Goal: Task Accomplishment & Management: Manage account settings

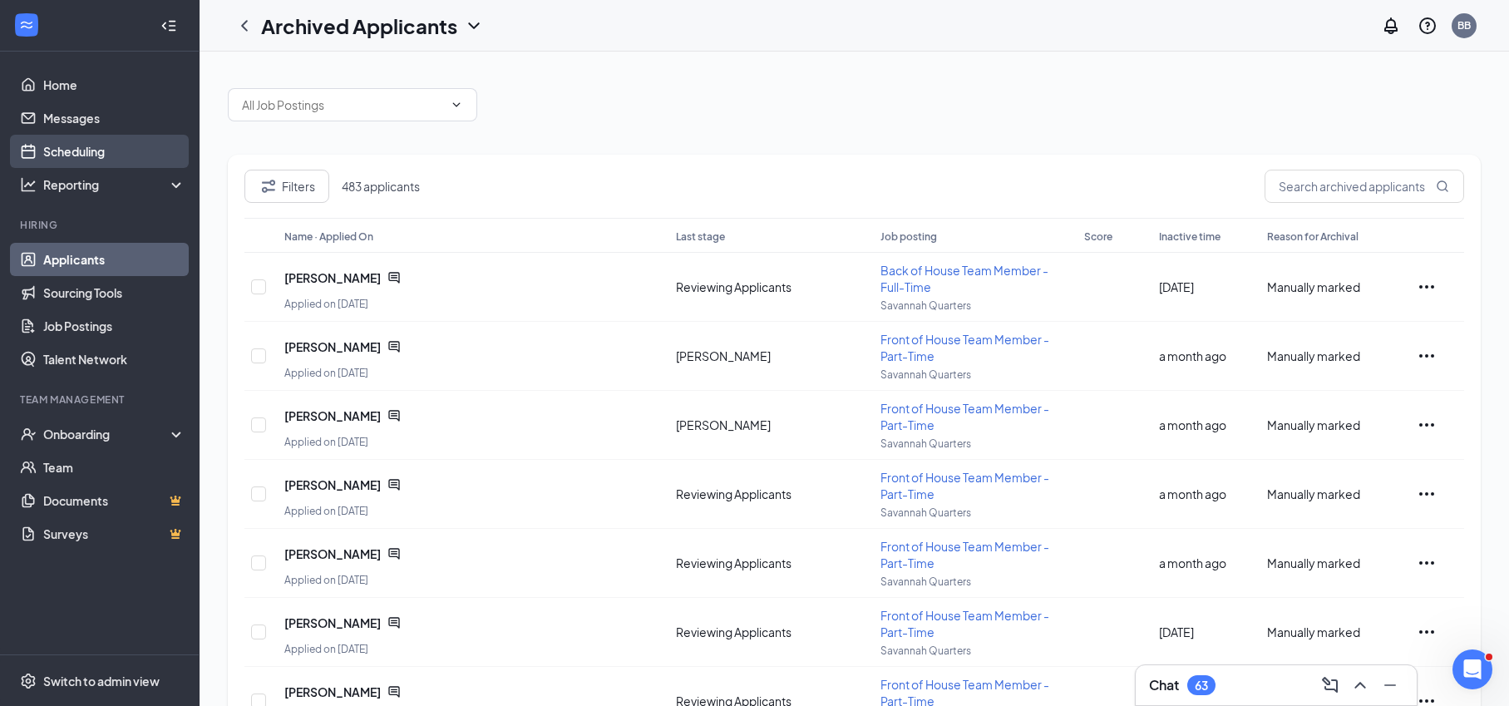
click at [97, 150] on link "Scheduling" at bounding box center [114, 151] width 142 height 33
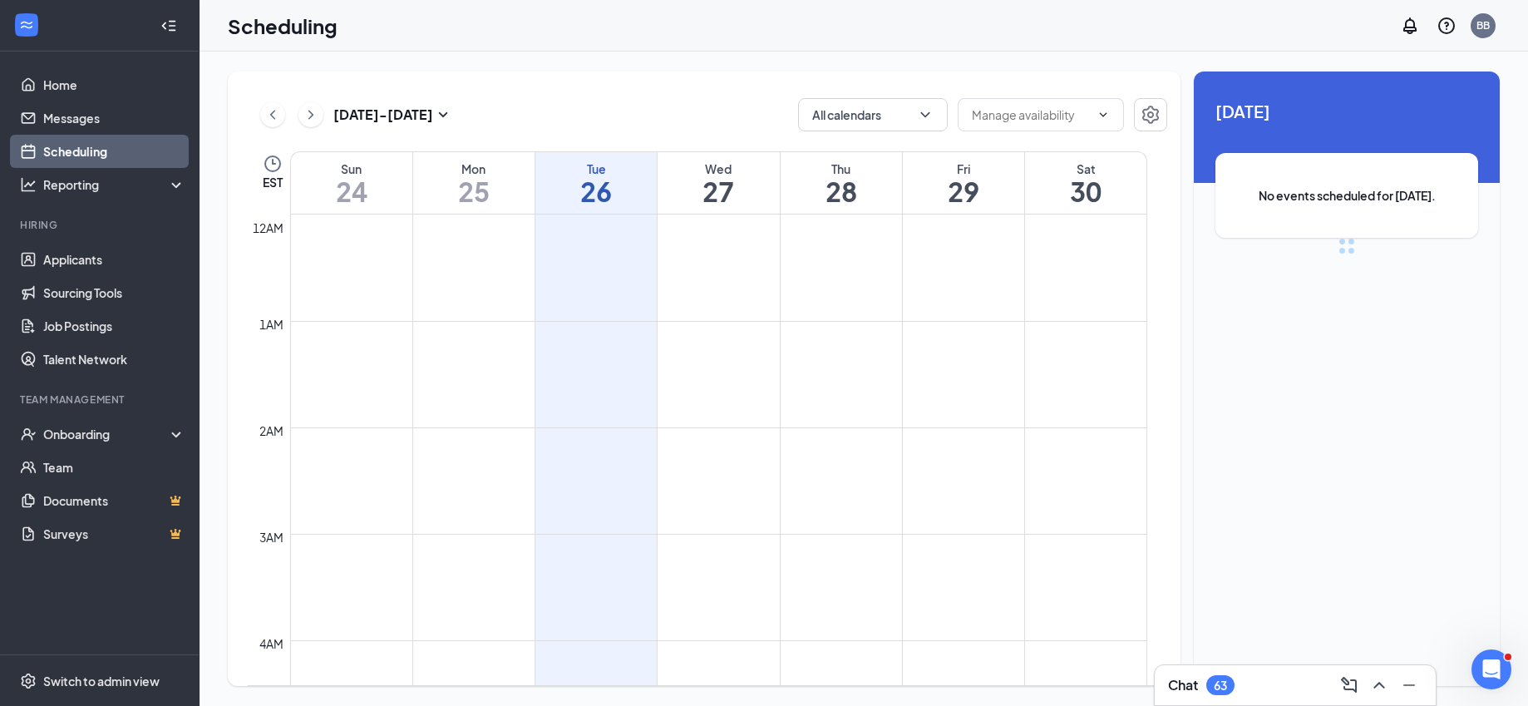
scroll to position [817, 0]
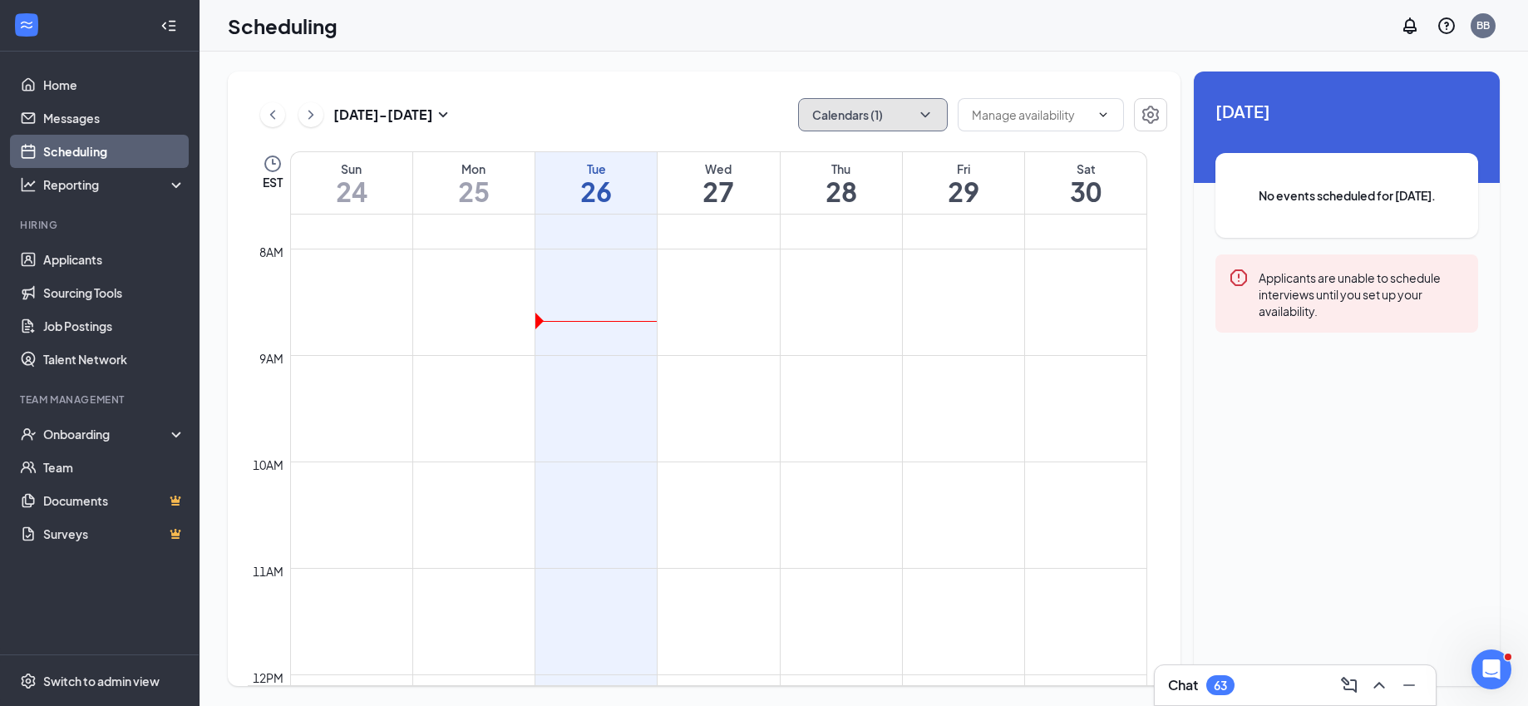
click at [836, 107] on button "Calendars (1)" at bounding box center [873, 114] width 150 height 33
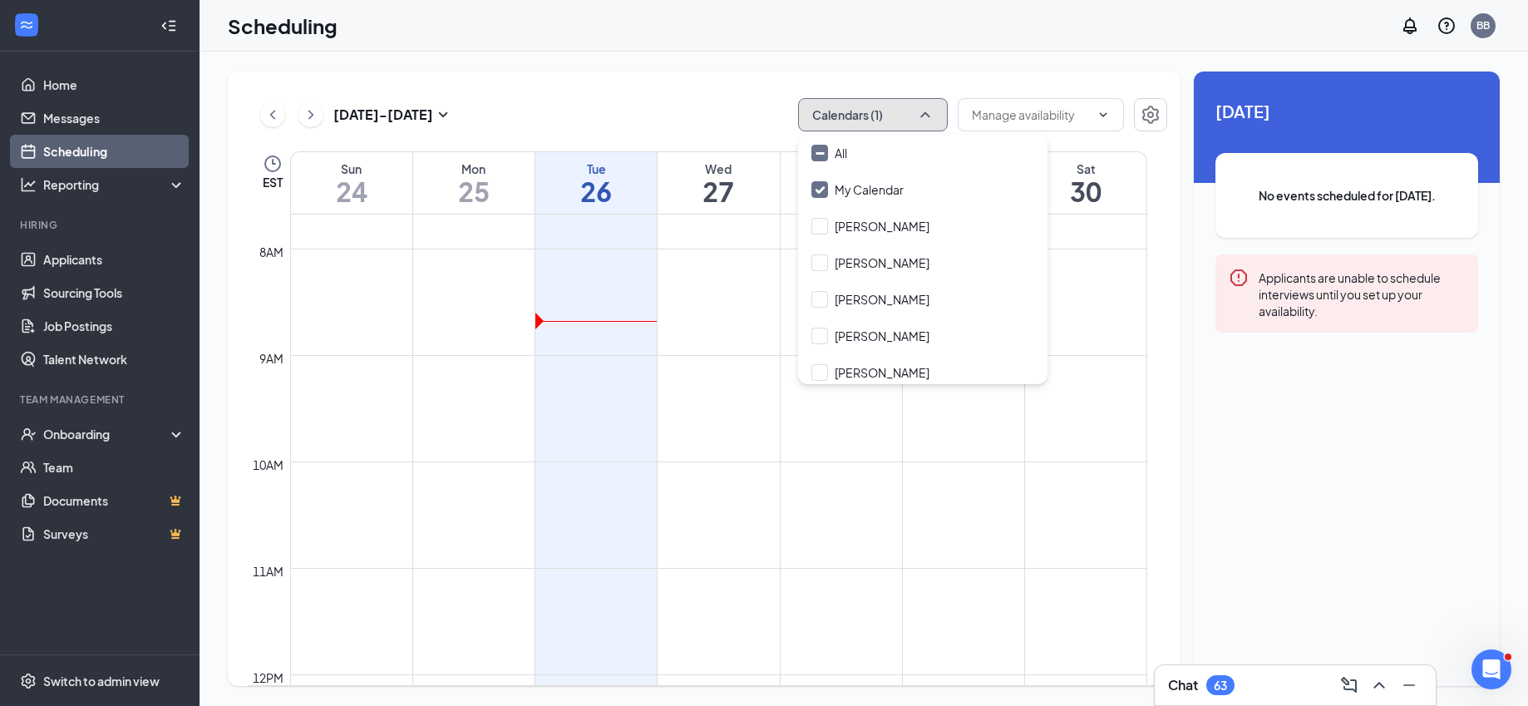
scroll to position [43, 0]
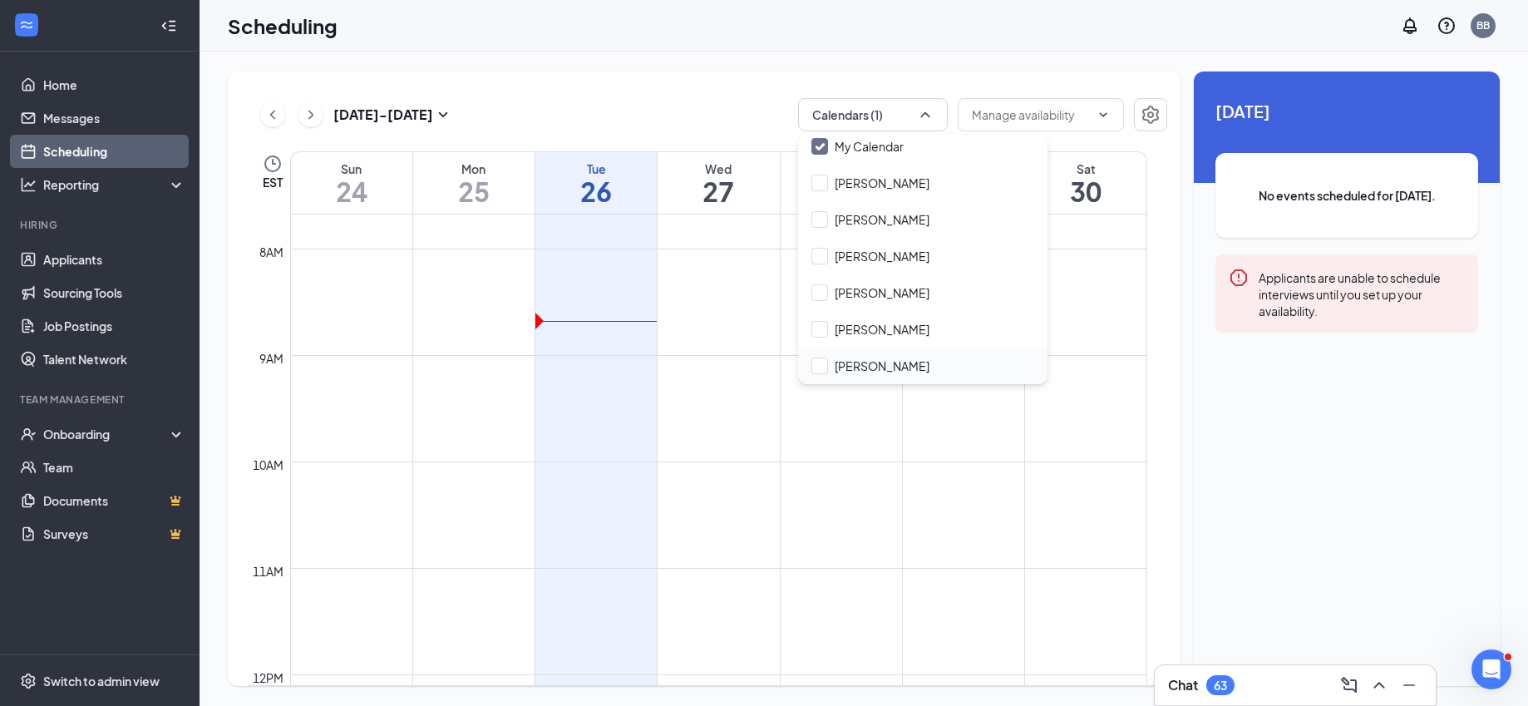
click at [917, 376] on div "[PERSON_NAME]" at bounding box center [922, 365] width 249 height 37
checkbox input "true"
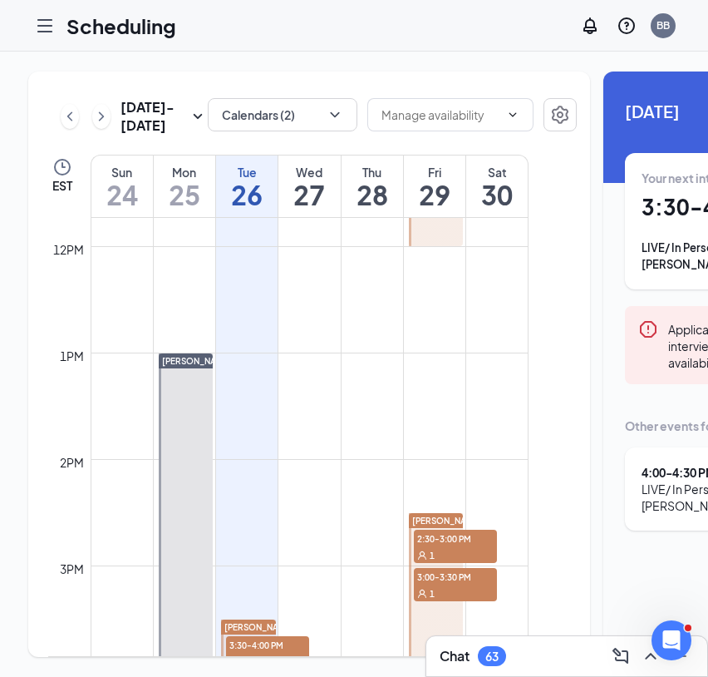
scroll to position [1512, 0]
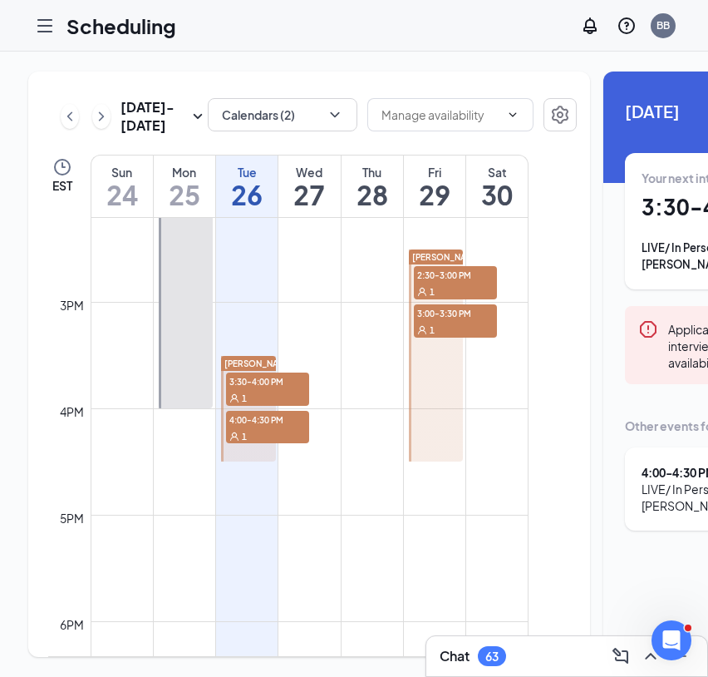
click at [293, 389] on span "3:30-4:00 PM" at bounding box center [267, 380] width 83 height 17
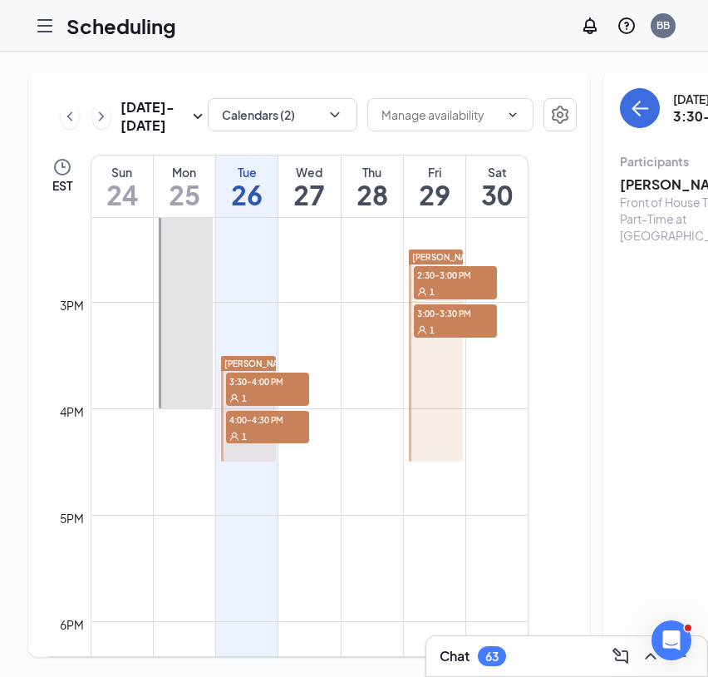
click at [269, 444] on div "1" at bounding box center [267, 435] width 83 height 17
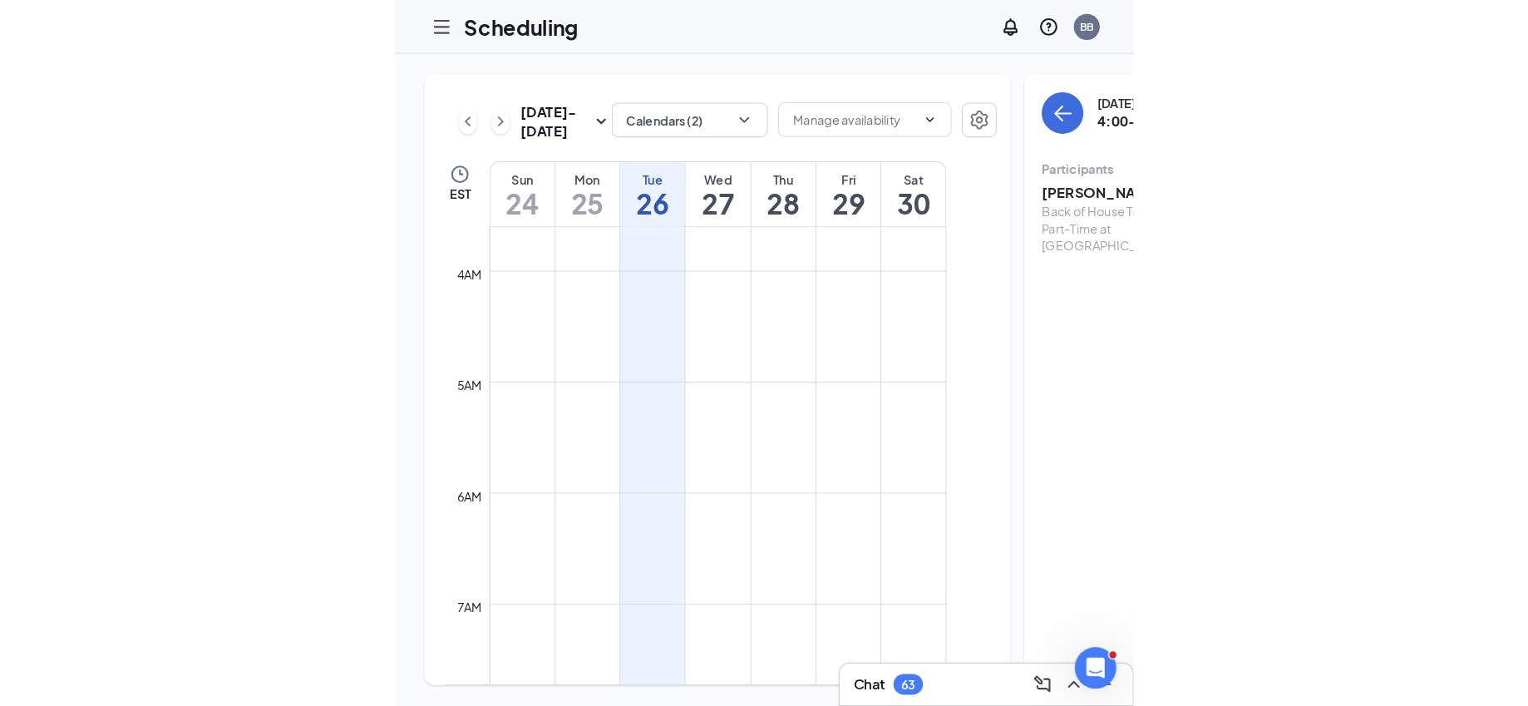
scroll to position [32, 0]
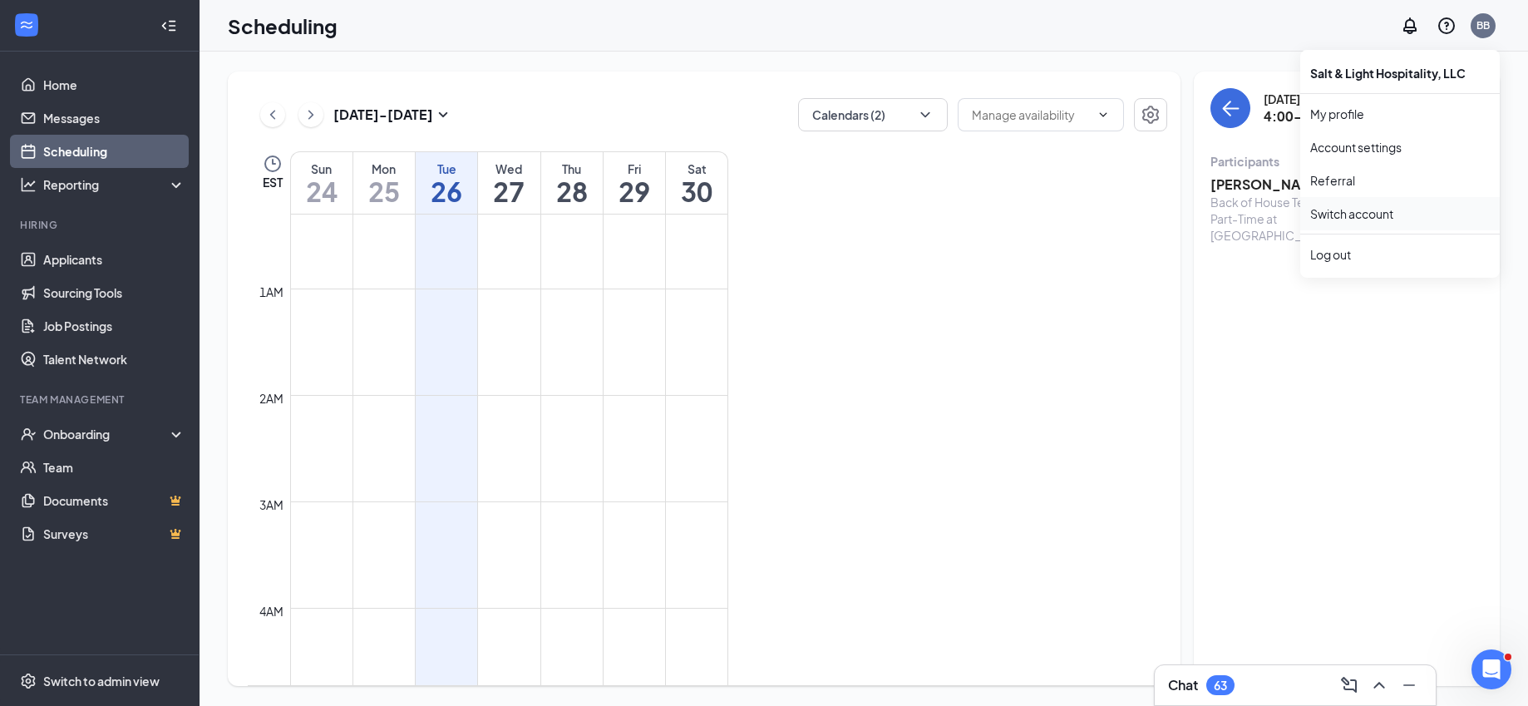
click at [1369, 209] on link "Switch account" at bounding box center [1351, 213] width 83 height 15
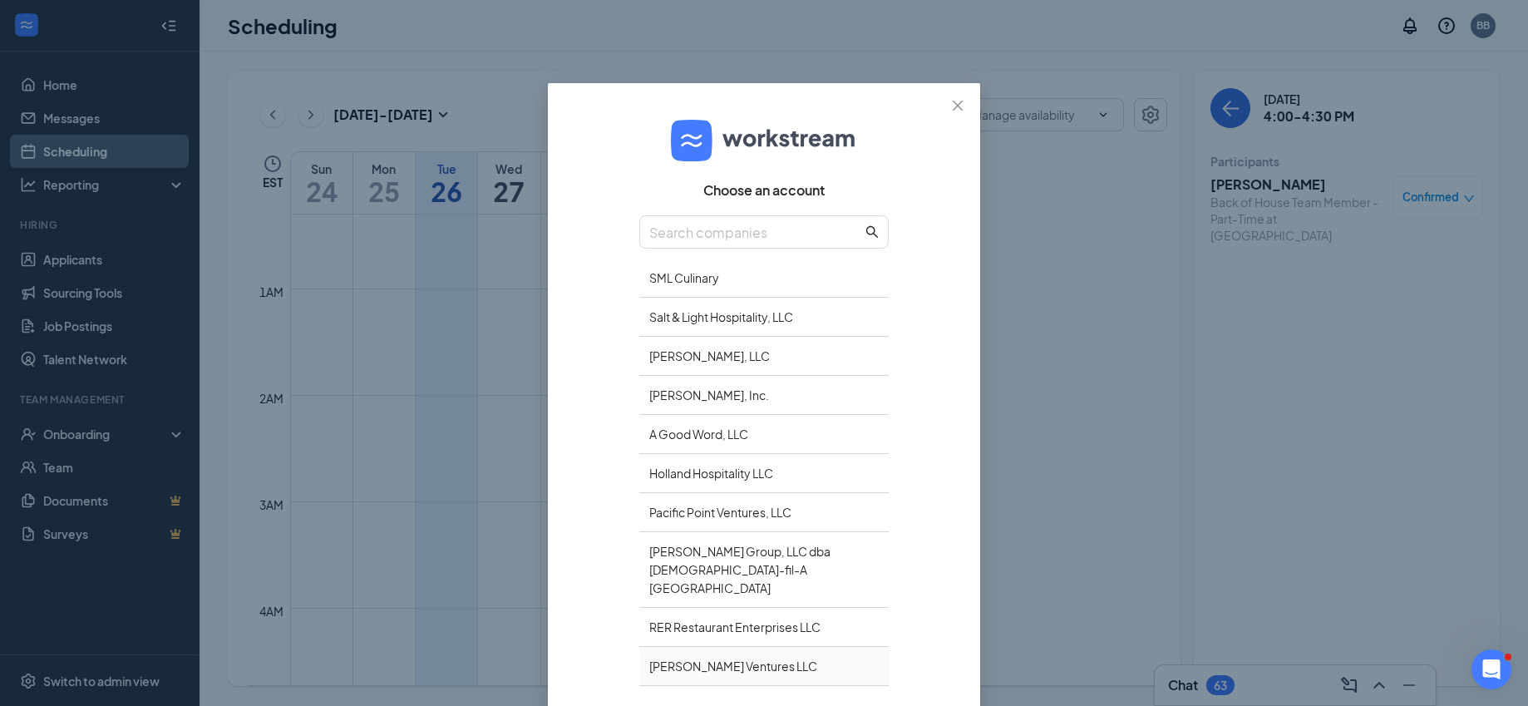
click at [722, 647] on div "[PERSON_NAME] Ventures LLC" at bounding box center [763, 666] width 249 height 39
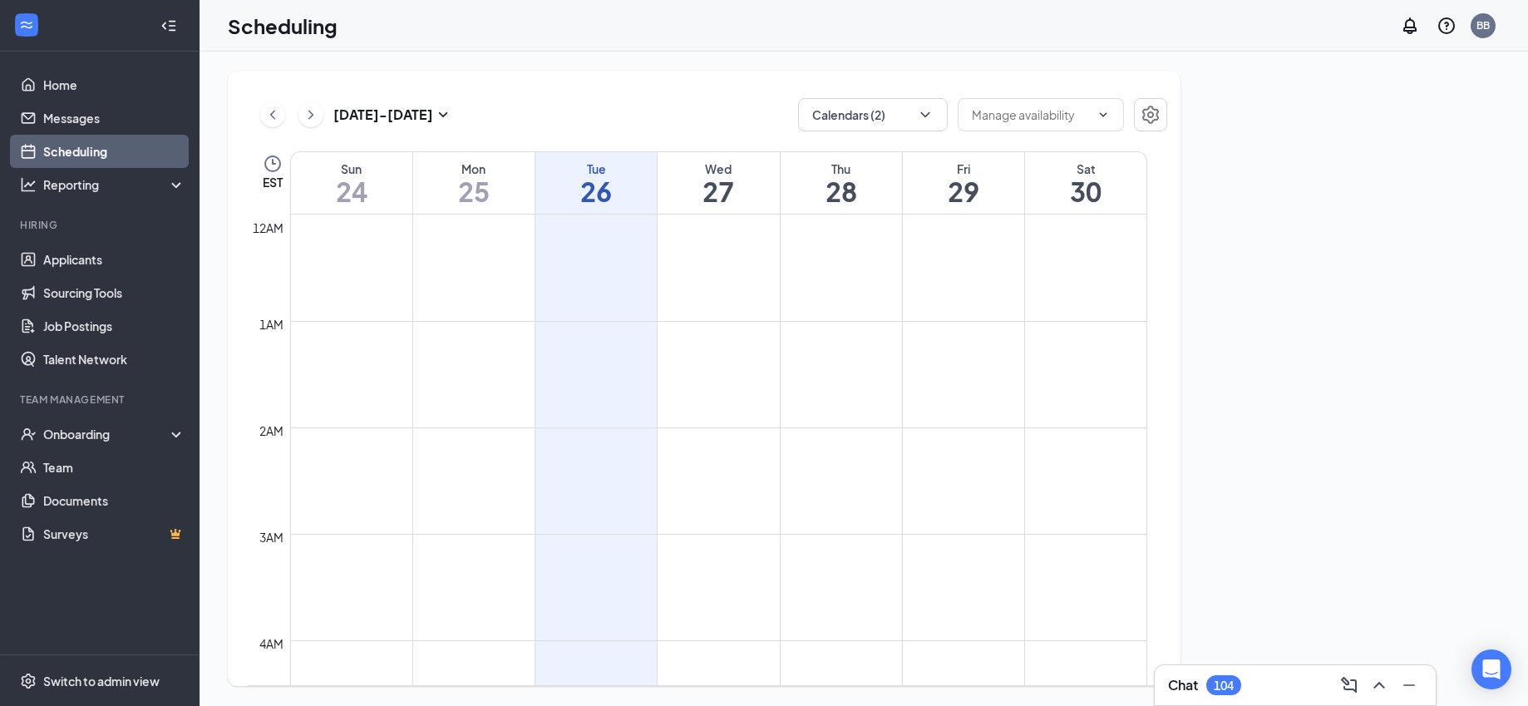
scroll to position [817, 0]
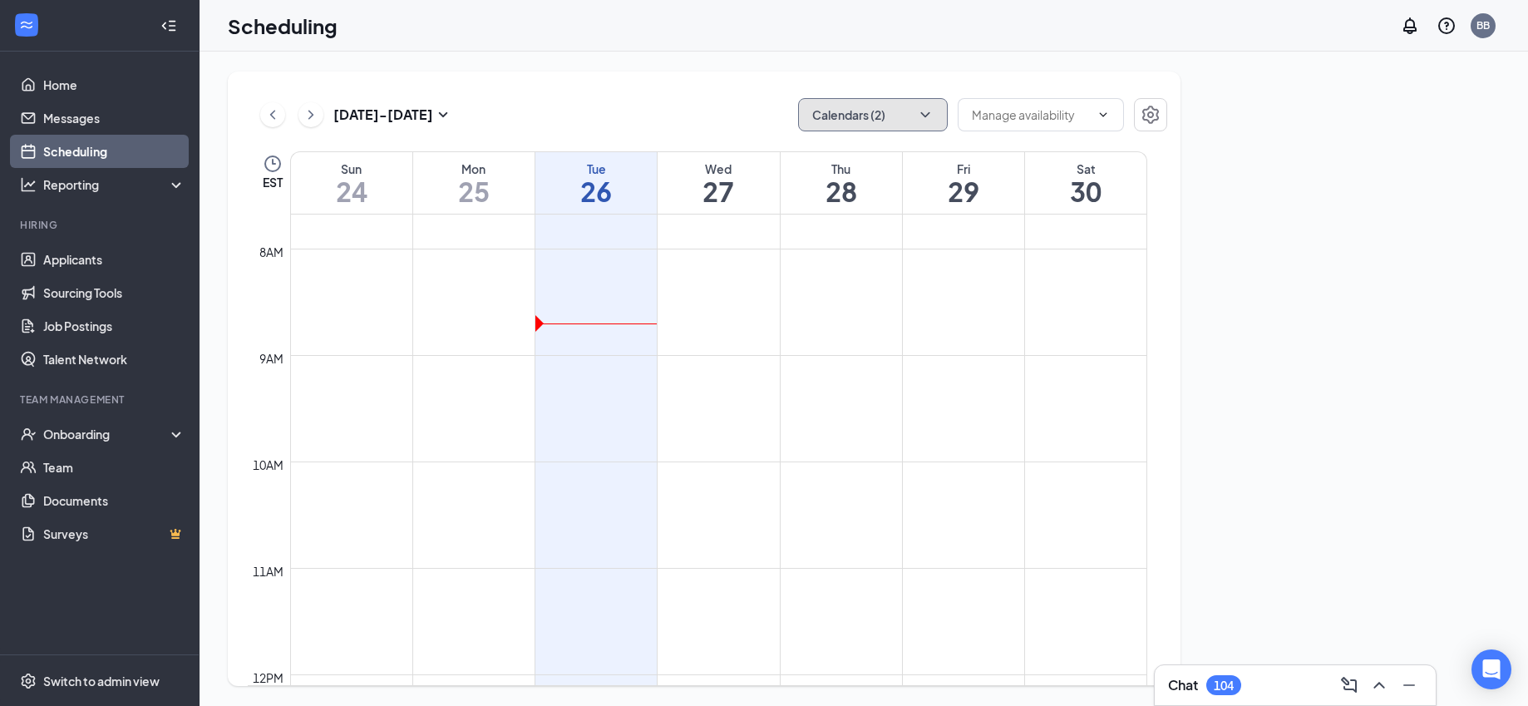
click at [862, 116] on button "Calendars (2)" at bounding box center [873, 114] width 150 height 33
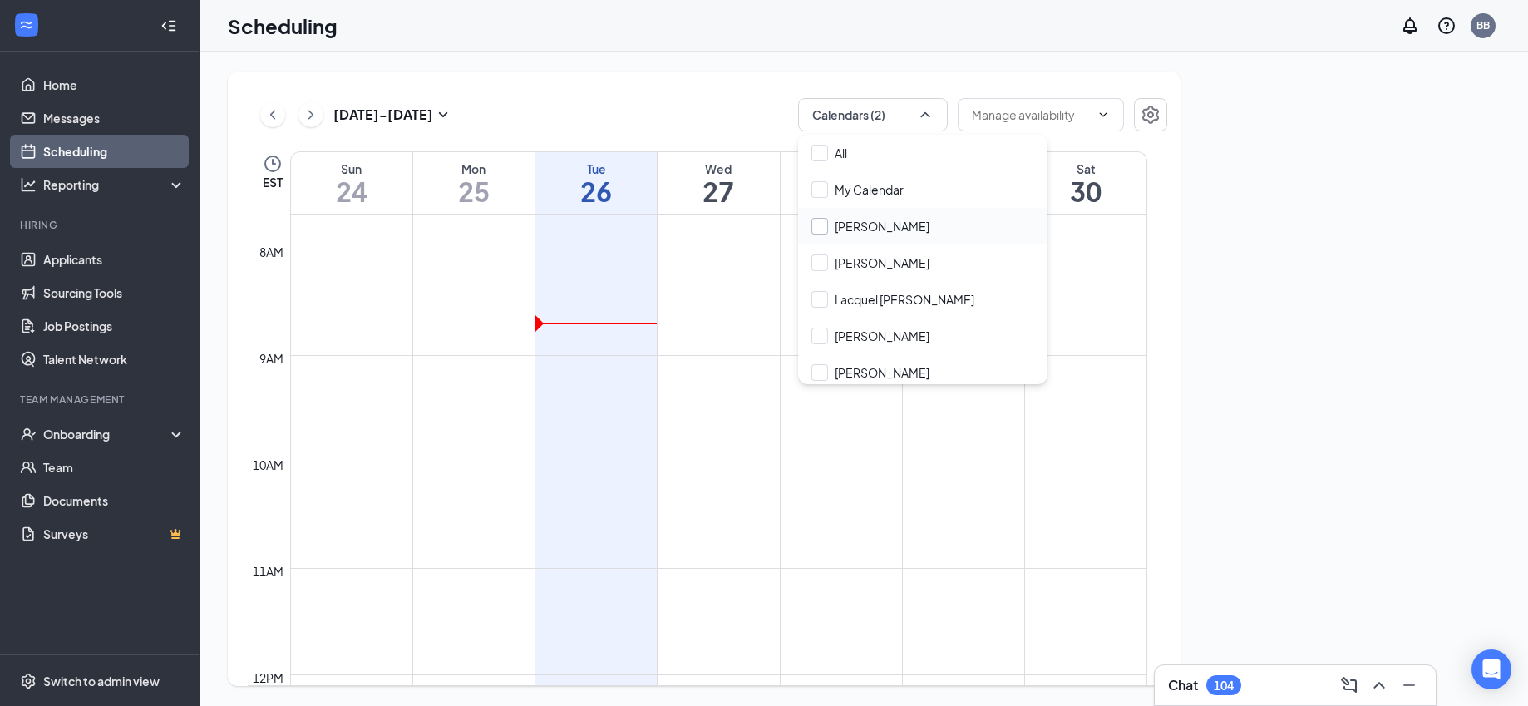
click at [818, 228] on input "Dawn Hodges" at bounding box center [870, 226] width 118 height 17
checkbox input "true"
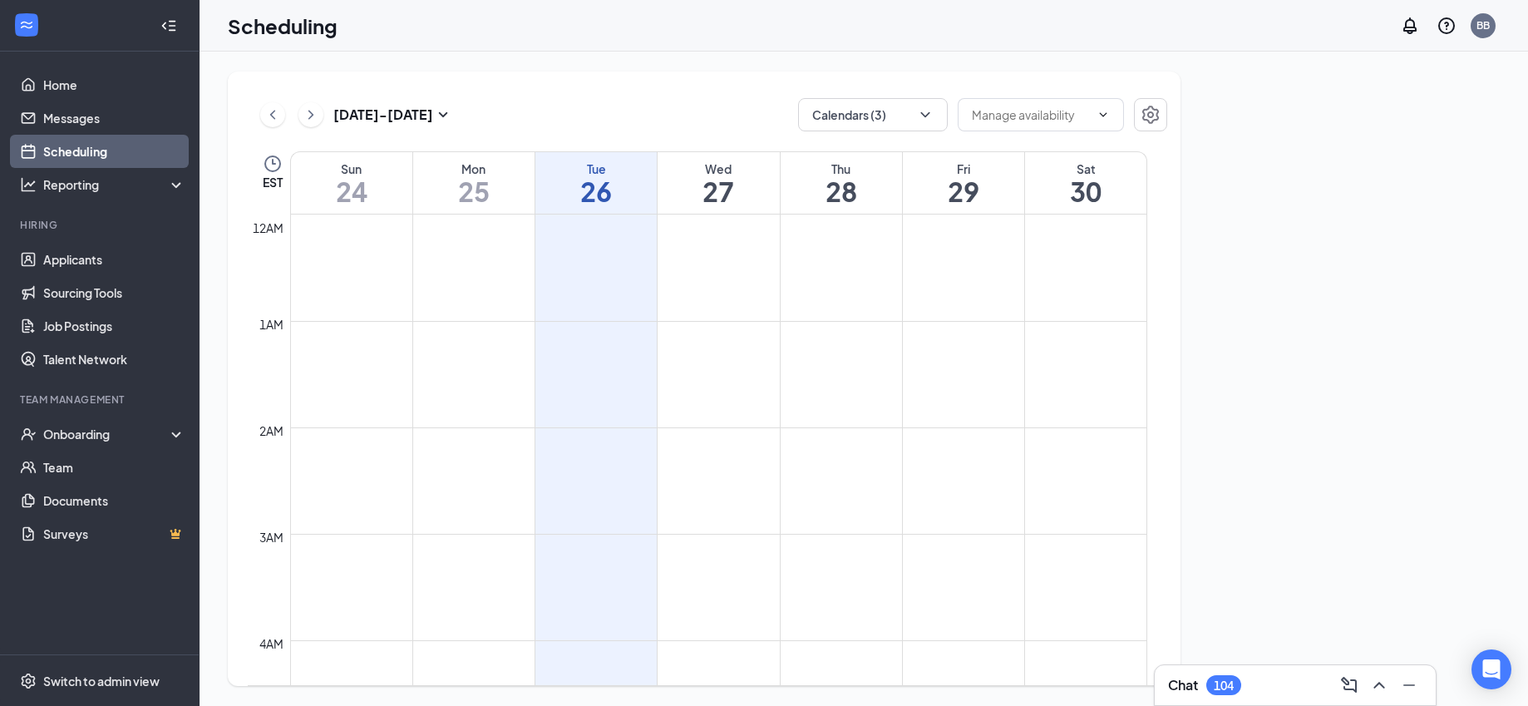
click at [596, 178] on h1 "26" at bounding box center [595, 191] width 121 height 28
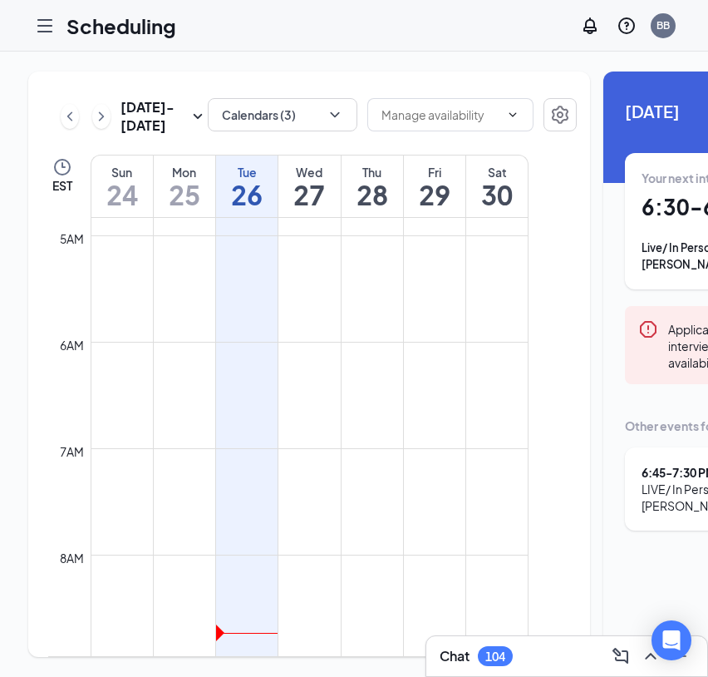
scroll to position [0, 19]
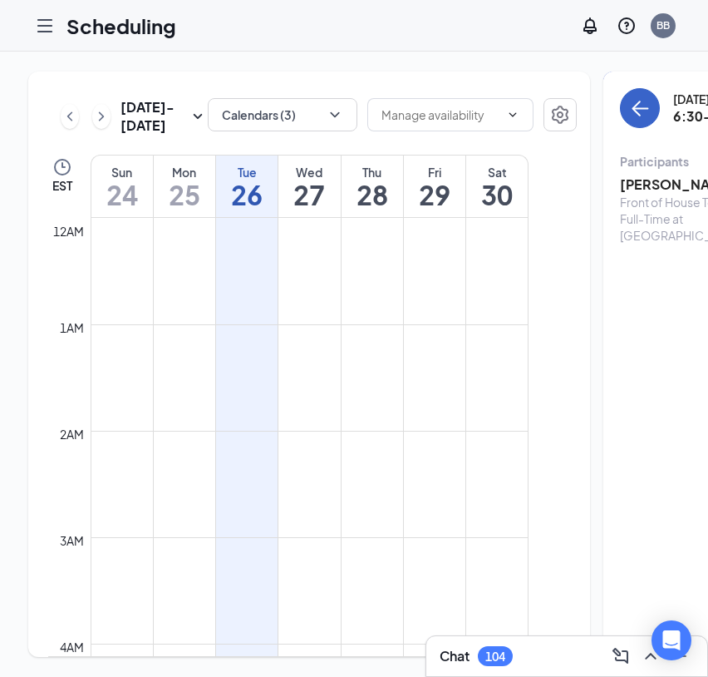
click at [633, 104] on icon "ArrowLeft" at bounding box center [637, 109] width 8 height 16
